Goal: Task Accomplishment & Management: Use online tool/utility

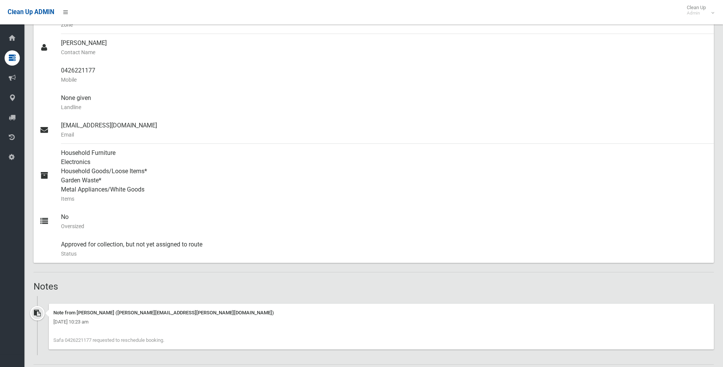
scroll to position [229, 0]
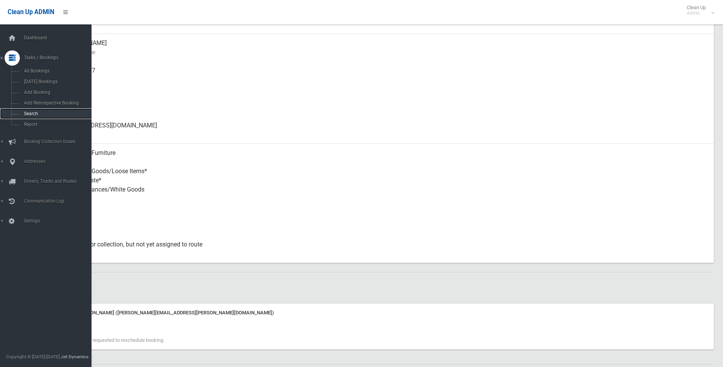
click at [34, 117] on link "Search" at bounding box center [48, 113] width 97 height 11
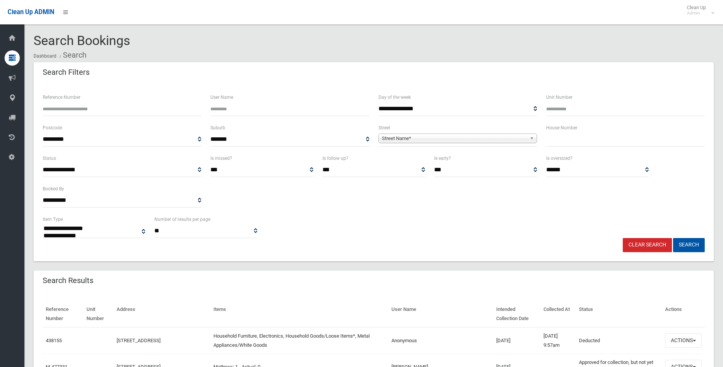
select select
click at [580, 135] on input "text" at bounding box center [625, 139] width 159 height 14
type input "***"
click at [453, 144] on span "**********" at bounding box center [457, 139] width 159 height 14
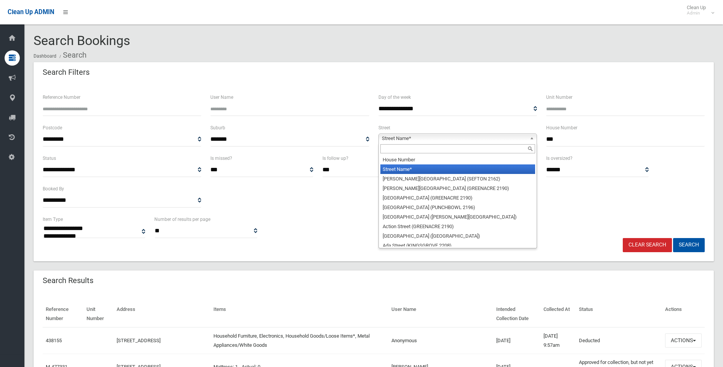
click at [446, 141] on span "Street Name*" at bounding box center [454, 138] width 145 height 9
click at [402, 152] on input "text" at bounding box center [457, 148] width 155 height 9
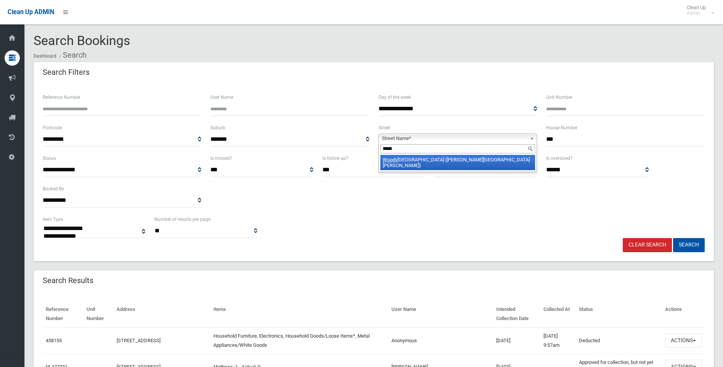
type input "*****"
drag, startPoint x: 416, startPoint y: 159, endPoint x: 607, endPoint y: 221, distance: 200.5
click at [416, 159] on li "Woodv ille Road (CHESTER HILL 2162)" at bounding box center [457, 162] width 155 height 15
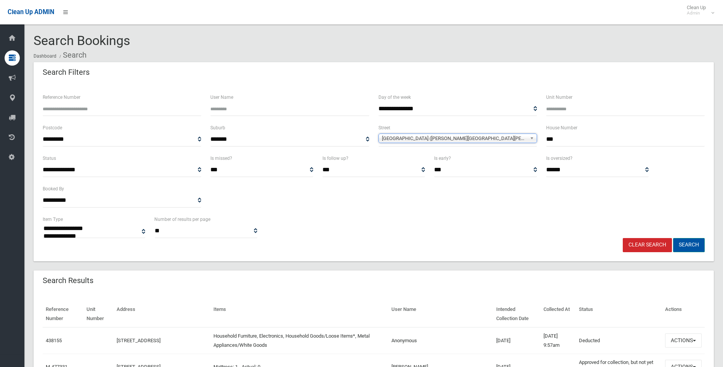
click at [697, 249] on button "Search" at bounding box center [689, 245] width 32 height 14
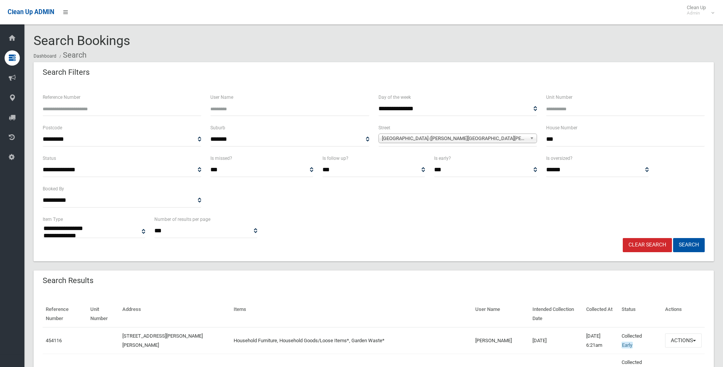
select select
drag, startPoint x: 602, startPoint y: 139, endPoint x: 514, endPoint y: 139, distance: 87.3
click at [515, 139] on div "**********" at bounding box center [373, 138] width 671 height 30
type input "*"
click at [453, 137] on span "Woodville Road (CHESTER HILL 2162)" at bounding box center [454, 138] width 145 height 9
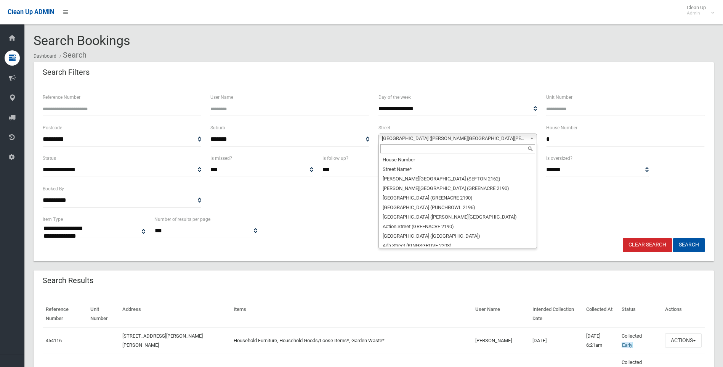
scroll to position [21779, 0]
click at [402, 146] on input "text" at bounding box center [457, 148] width 155 height 9
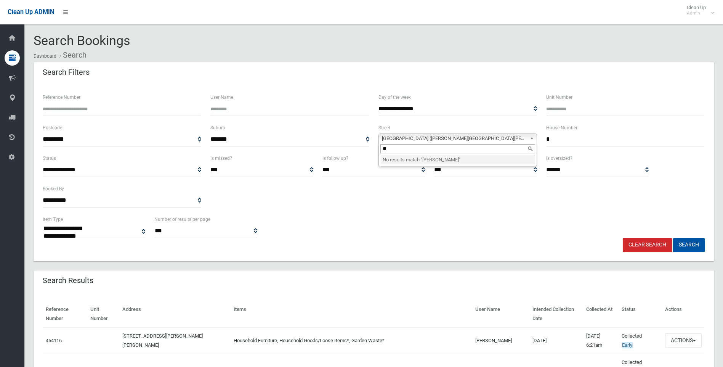
type input "*"
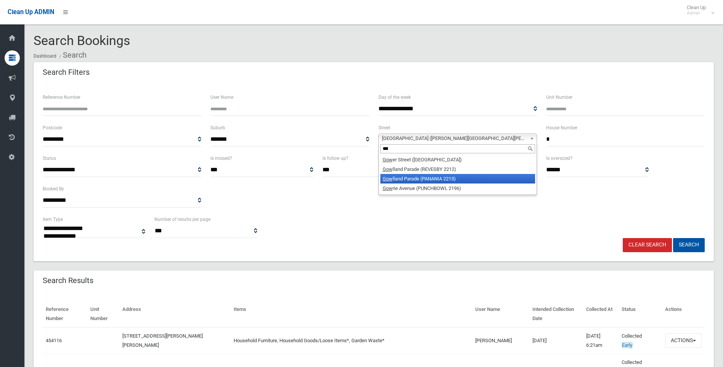
type input "***"
click at [436, 175] on li "Gow lland Parade (PANANIA 2213)" at bounding box center [457, 179] width 155 height 10
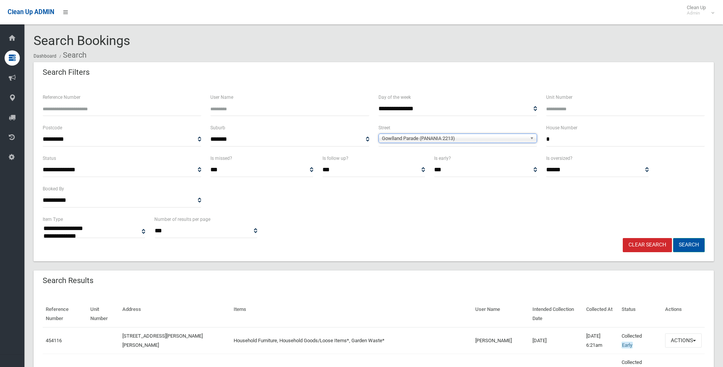
click at [686, 245] on button "Search" at bounding box center [689, 245] width 32 height 14
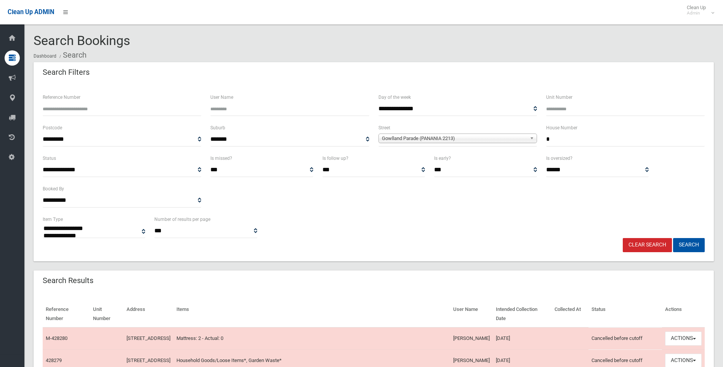
select select
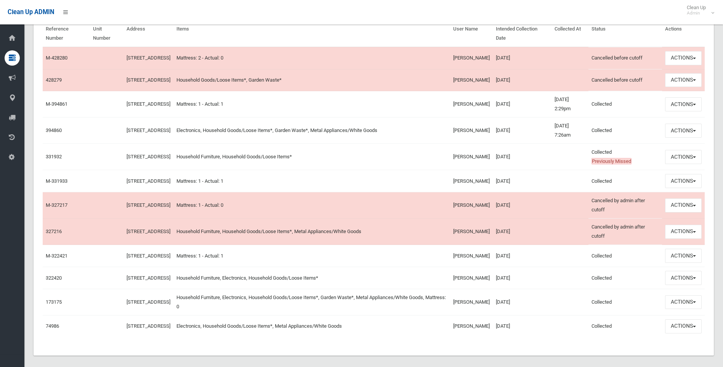
scroll to position [267, 0]
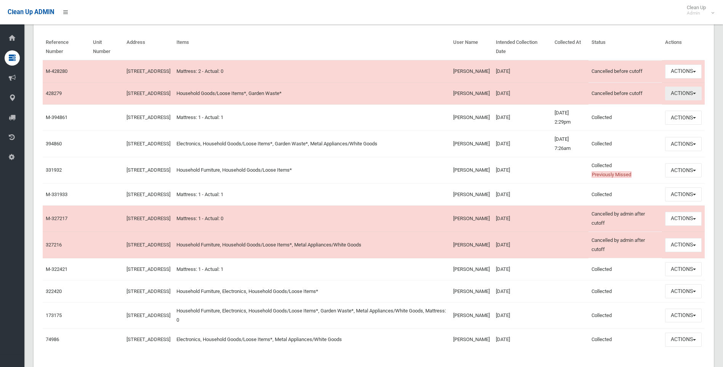
click at [691, 96] on button "Actions" at bounding box center [683, 93] width 37 height 14
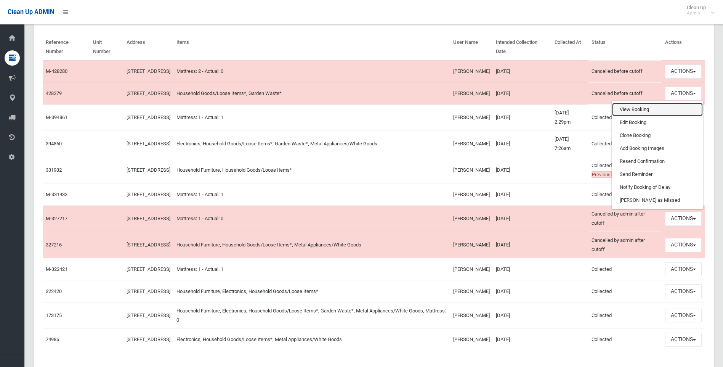
click at [636, 116] on link "View Booking" at bounding box center [657, 109] width 91 height 13
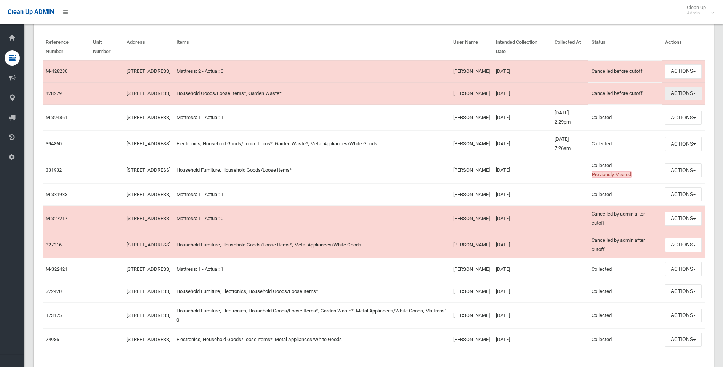
click at [674, 100] on button "Actions" at bounding box center [683, 93] width 37 height 14
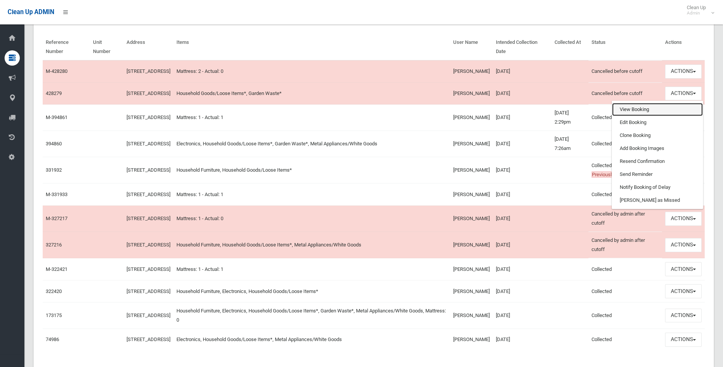
click at [643, 116] on link "View Booking" at bounding box center [657, 109] width 91 height 13
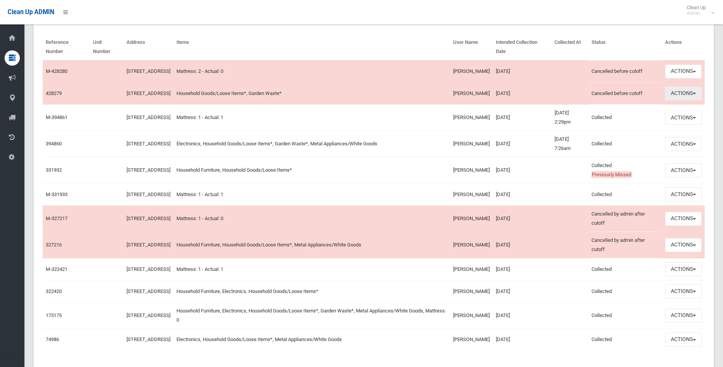
click at [687, 101] on button "Actions" at bounding box center [683, 93] width 37 height 14
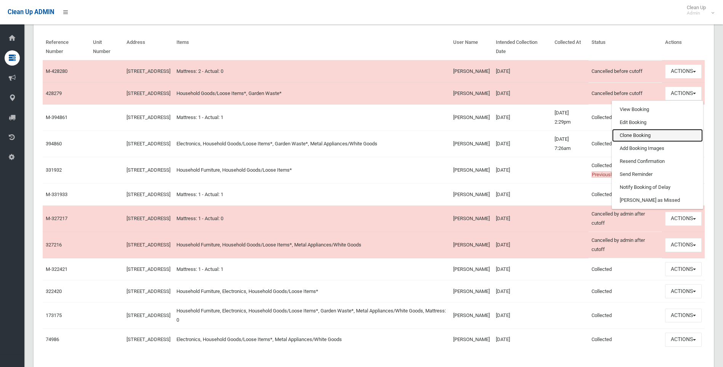
click at [625, 142] on link "Clone Booking" at bounding box center [657, 135] width 91 height 13
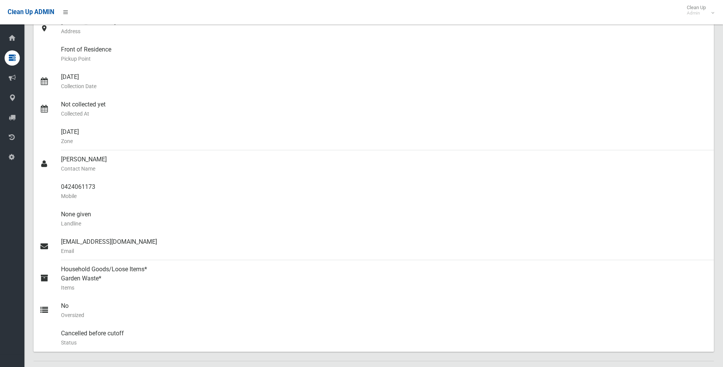
scroll to position [38, 0]
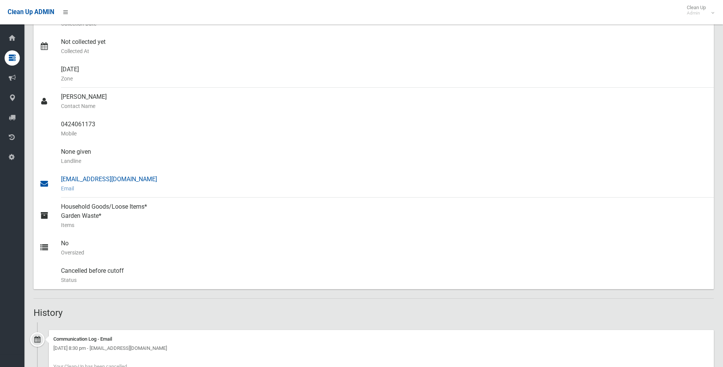
scroll to position [158, 0]
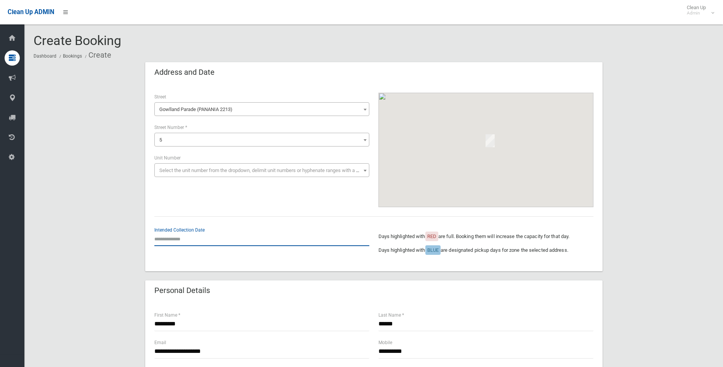
click at [187, 234] on input "text" at bounding box center [261, 239] width 215 height 14
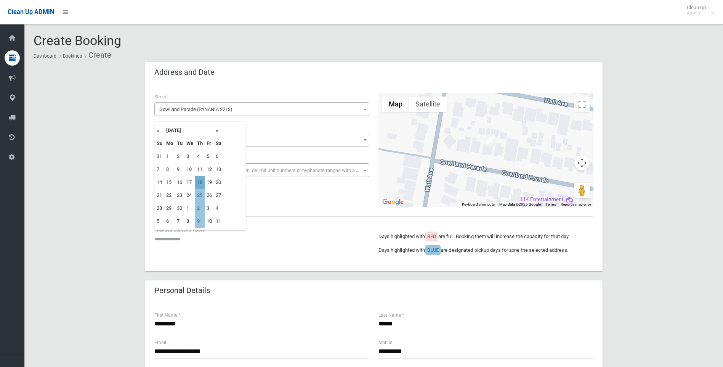
click at [199, 181] on td "18" at bounding box center [200, 182] width 10 height 13
type input "**********"
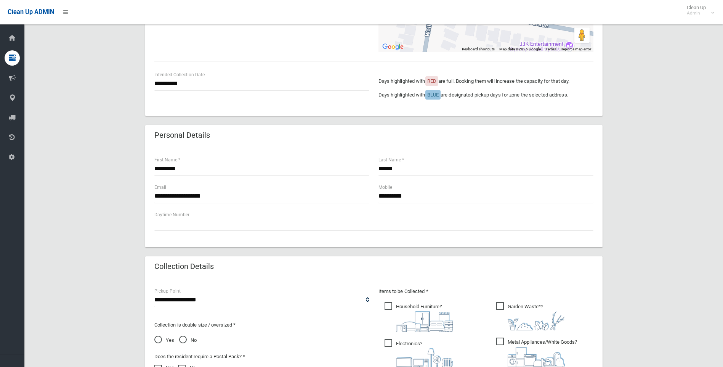
scroll to position [267, 0]
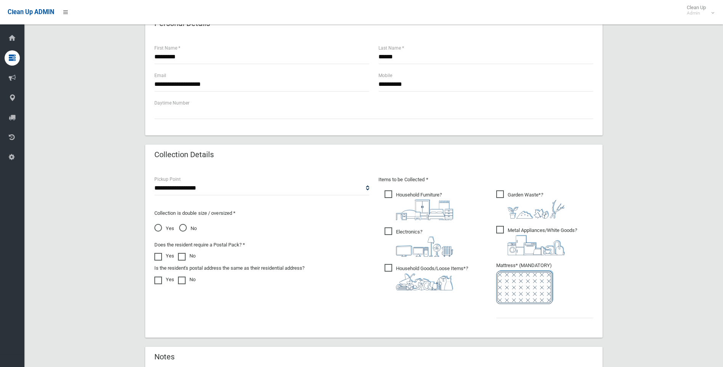
click at [386, 226] on label "Electronics ?" at bounding box center [418, 241] width 69 height 31
click at [390, 195] on span "Household Furniture ?" at bounding box center [418, 205] width 69 height 30
click at [503, 229] on span "Metal Appliances/White Goods ?" at bounding box center [536, 240] width 81 height 29
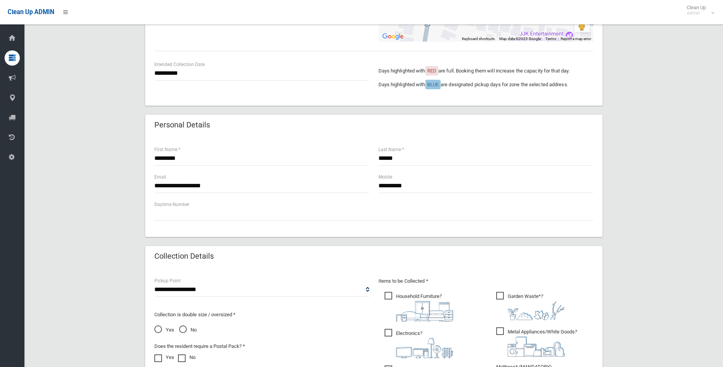
scroll to position [152, 0]
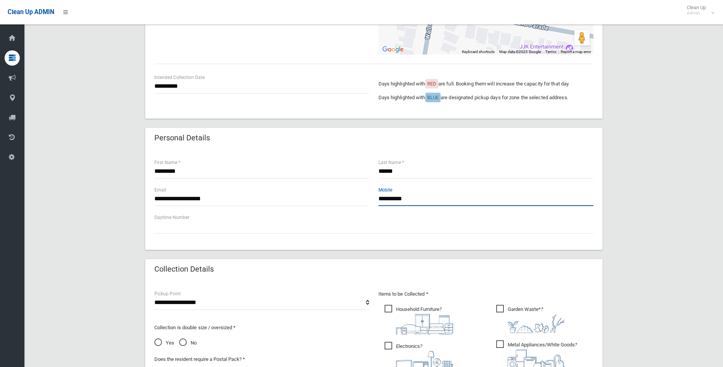
drag, startPoint x: 420, startPoint y: 200, endPoint x: 255, endPoint y: 208, distance: 165.5
click at [255, 208] on div "**********" at bounding box center [374, 199] width 448 height 27
paste input "**********"
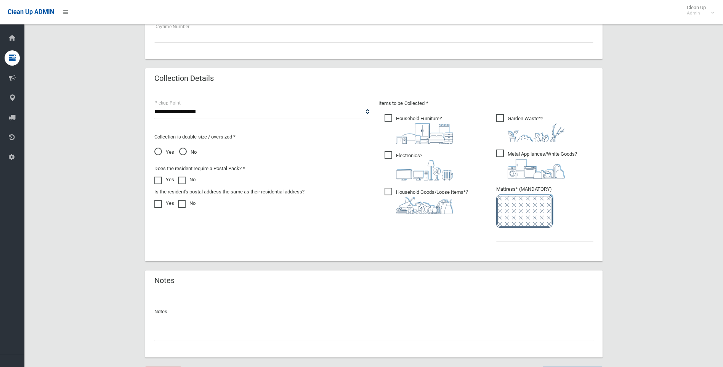
scroll to position [347, 0]
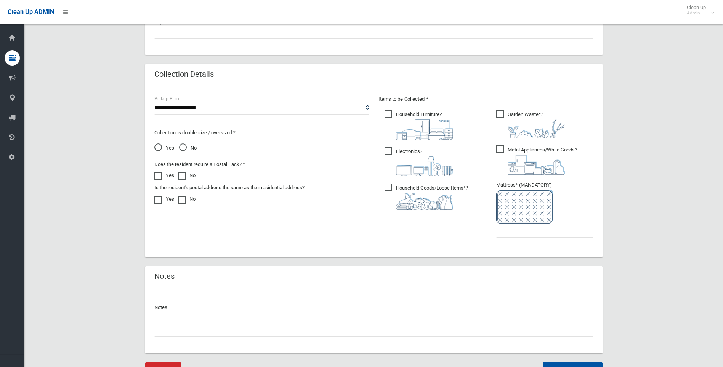
type input "**********"
click at [556, 232] on input "text" at bounding box center [544, 230] width 97 height 14
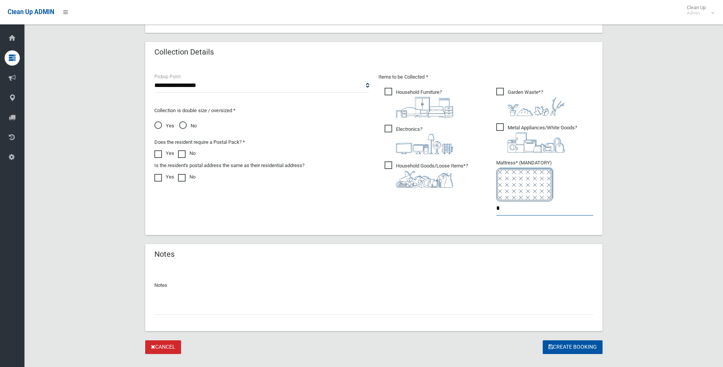
scroll to position [384, 0]
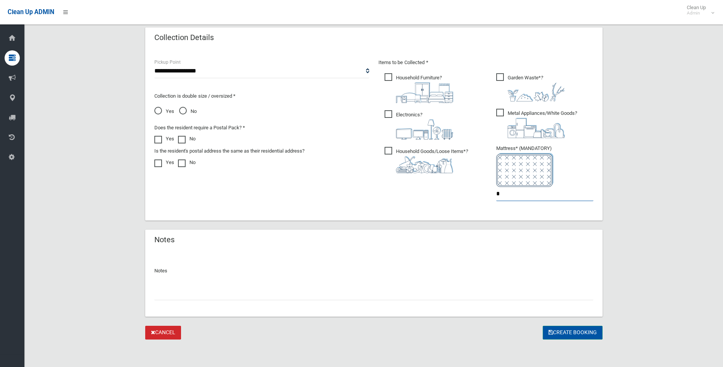
type input "*"
click at [574, 333] on button "Create Booking" at bounding box center [573, 332] width 60 height 14
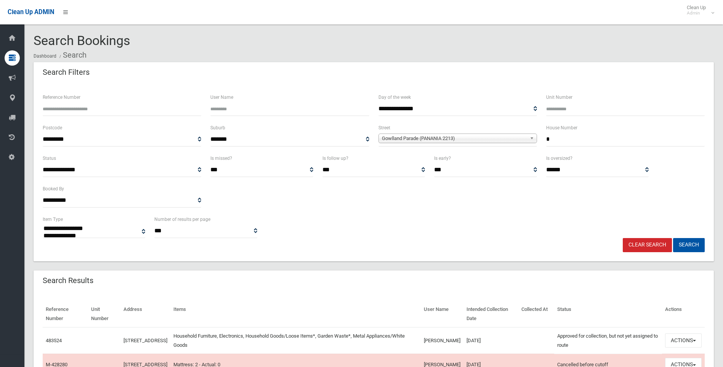
select select
click at [89, 104] on input "Reference Number" at bounding box center [122, 109] width 159 height 14
click at [429, 137] on span "Gowlland Parade (PANANIA 2213)" at bounding box center [454, 138] width 145 height 9
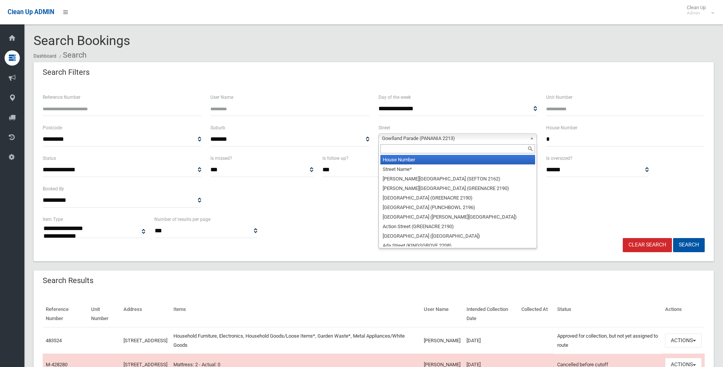
click at [421, 159] on li "House Number" at bounding box center [457, 160] width 155 height 10
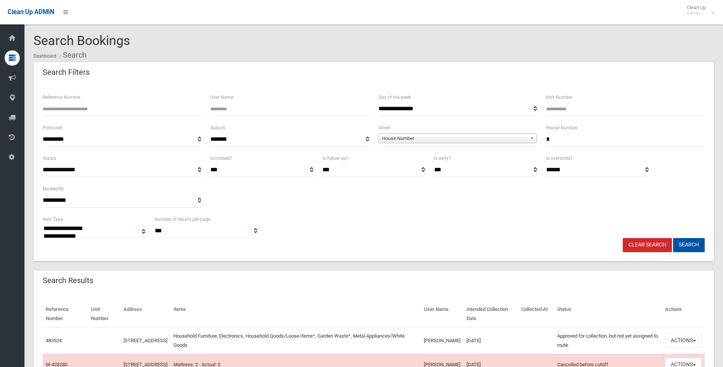
drag, startPoint x: 544, startPoint y: 138, endPoint x: 517, endPoint y: 138, distance: 26.7
click at [517, 138] on div "**********" at bounding box center [373, 138] width 671 height 30
click at [159, 106] on input "Reference Number" at bounding box center [122, 109] width 159 height 14
paste input "******"
type input "******"
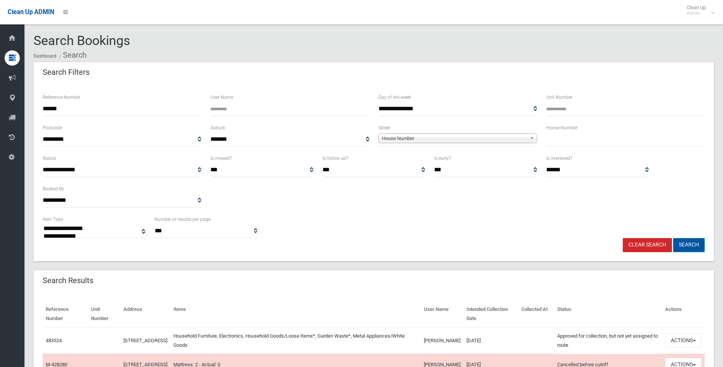
click at [692, 244] on button "Search" at bounding box center [689, 245] width 32 height 14
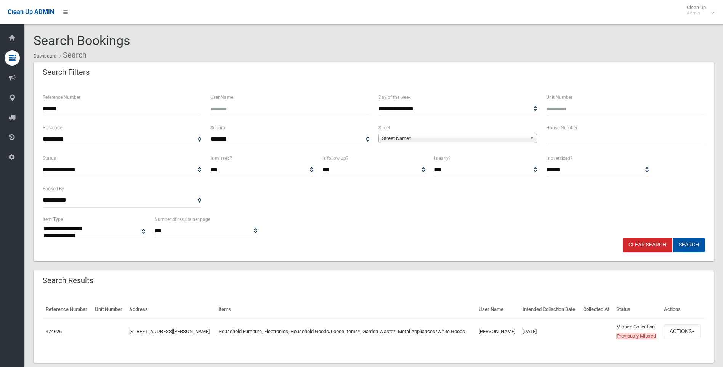
select select
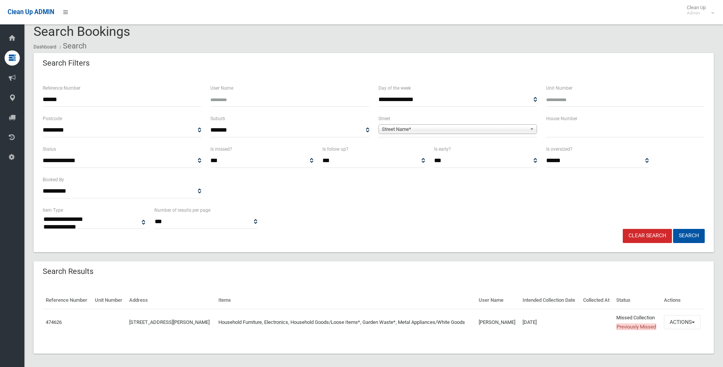
scroll to position [14, 0]
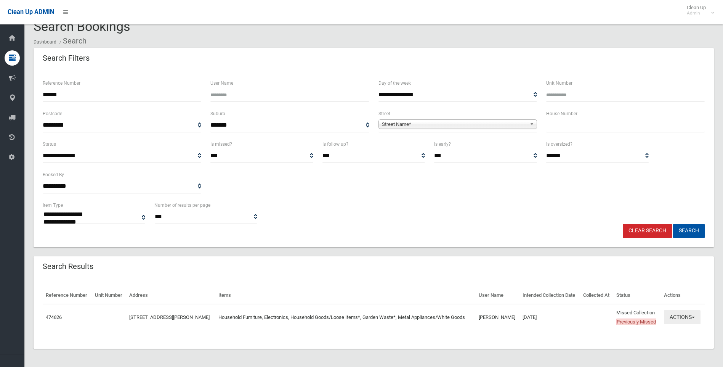
click at [678, 317] on button "Actions" at bounding box center [682, 317] width 37 height 14
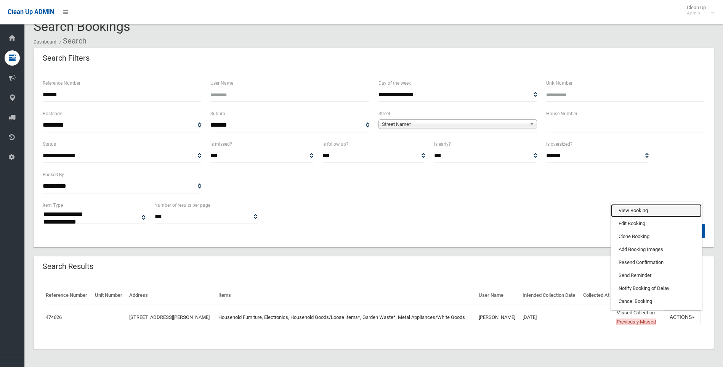
click at [635, 208] on link "View Booking" at bounding box center [656, 210] width 91 height 13
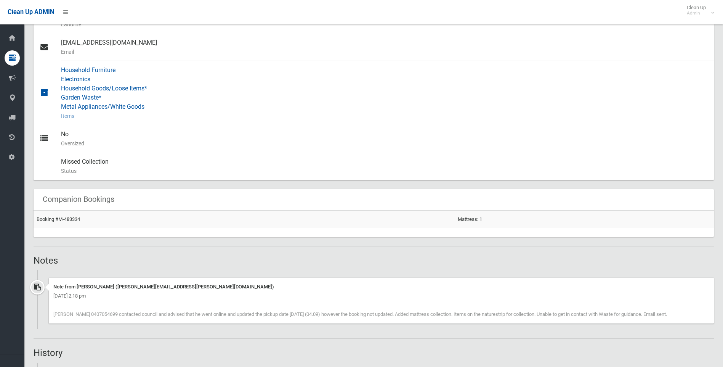
scroll to position [381, 0]
